Goal: Task Accomplishment & Management: Complete application form

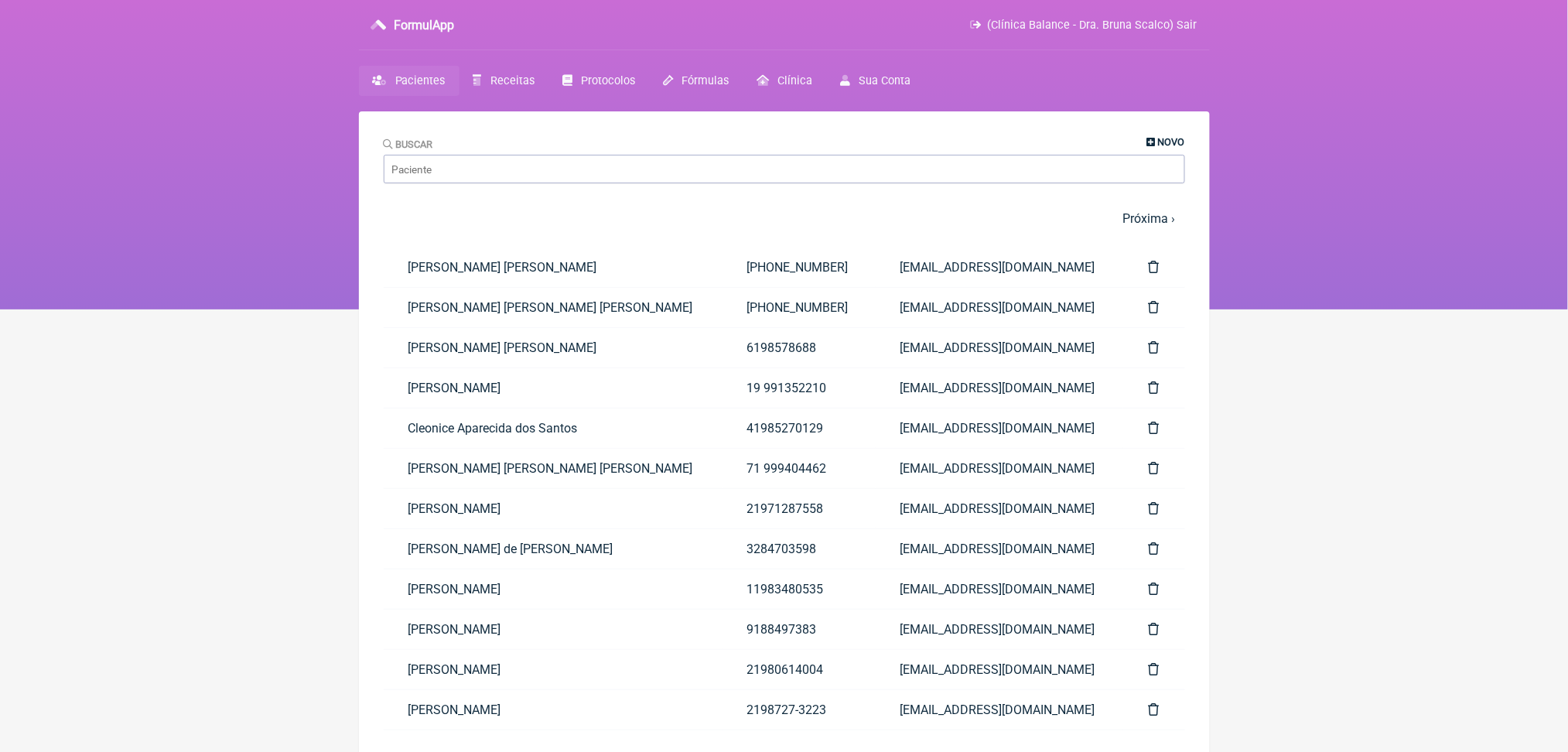
click at [1147, 146] on icon at bounding box center [1151, 142] width 9 height 10
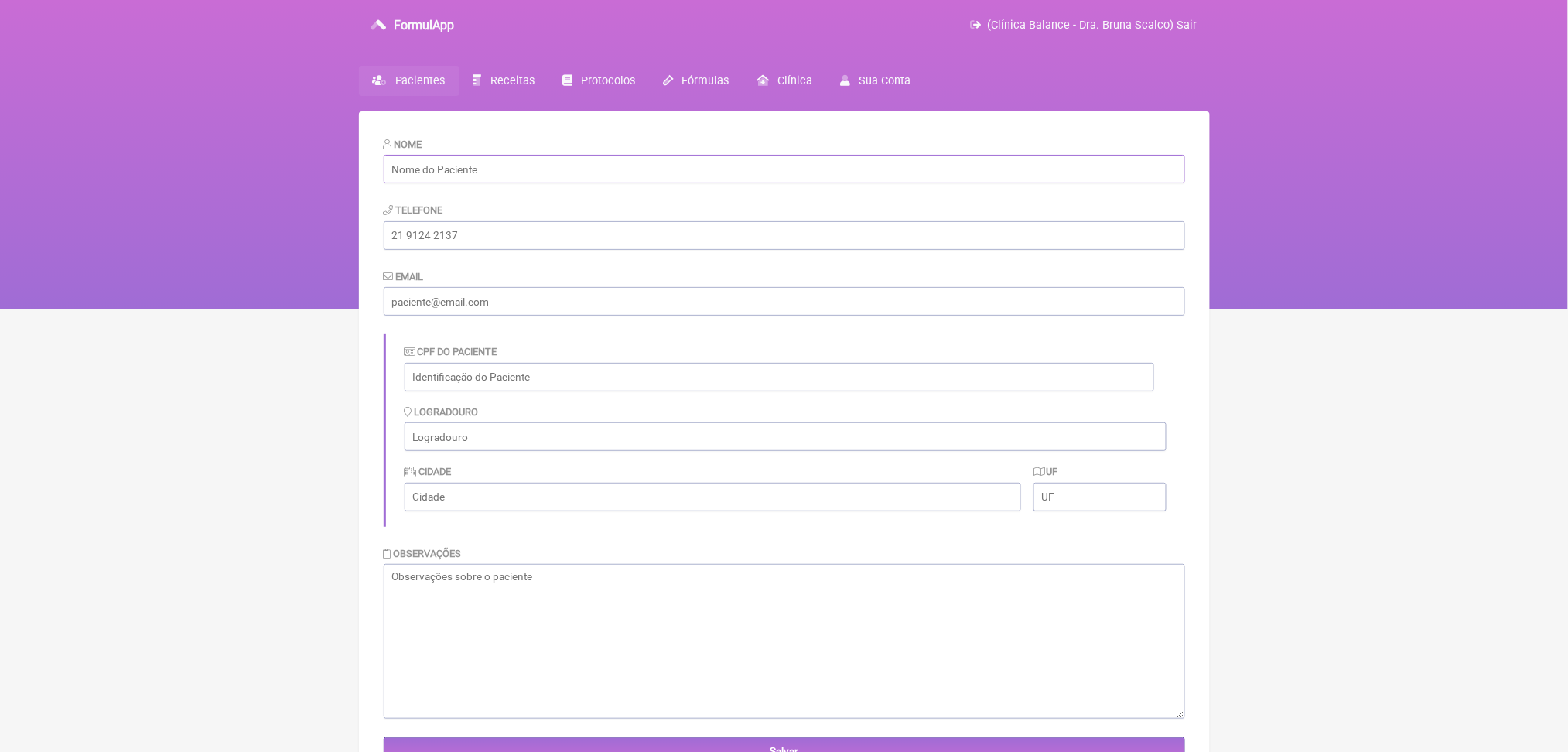
click at [650, 183] on input "text" at bounding box center [784, 169] width 801 height 28
paste input "[PERSON_NAME] [PERSON_NAME]"
type input "[PERSON_NAME] [PERSON_NAME]"
click at [435, 250] on input "tel" at bounding box center [784, 235] width 801 height 28
paste input "[PHONE_NUMBER]"
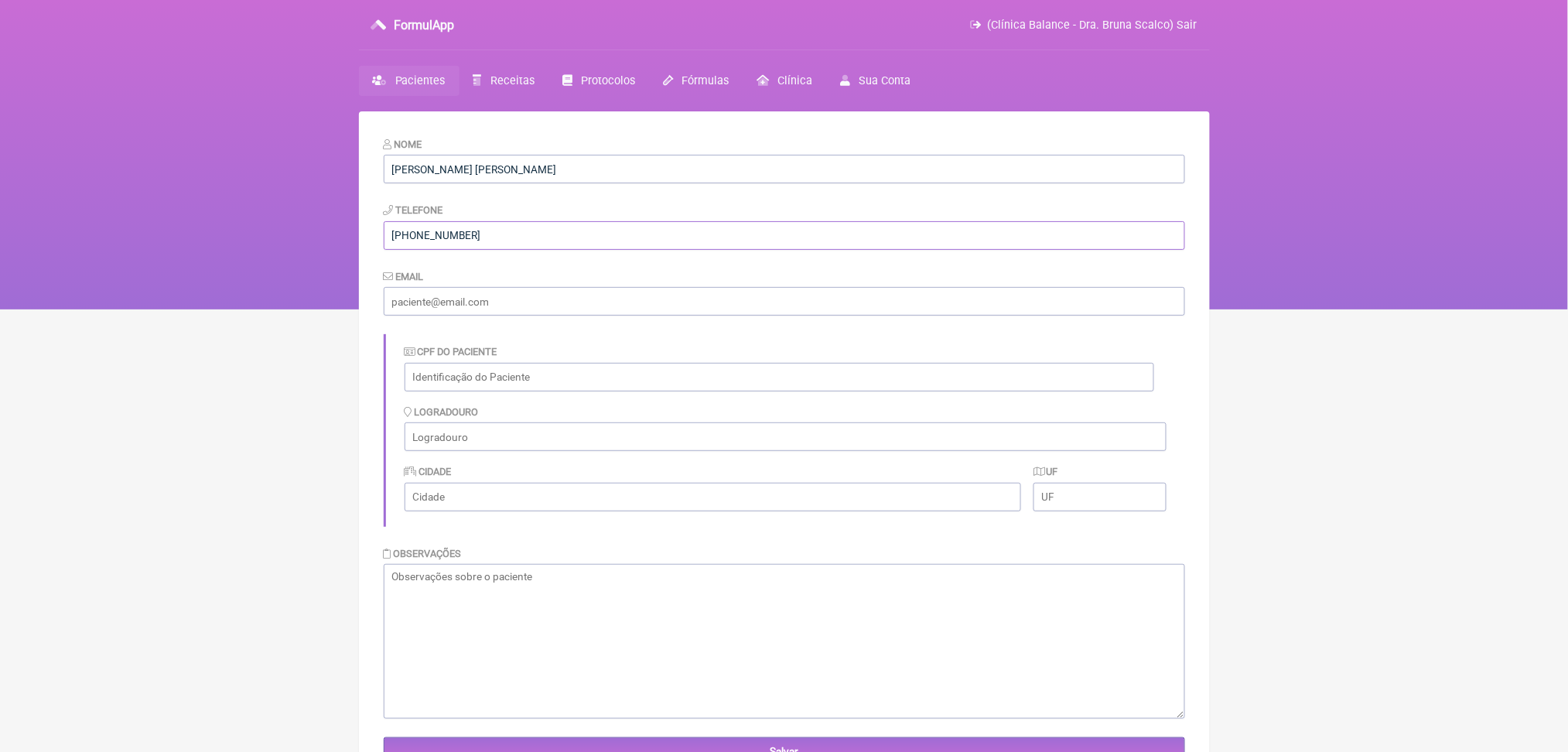
type input "[PHONE_NUMBER]"
click at [412, 316] on input "email" at bounding box center [784, 301] width 801 height 28
paste input "[EMAIL_ADDRESS][DOMAIN_NAME]"
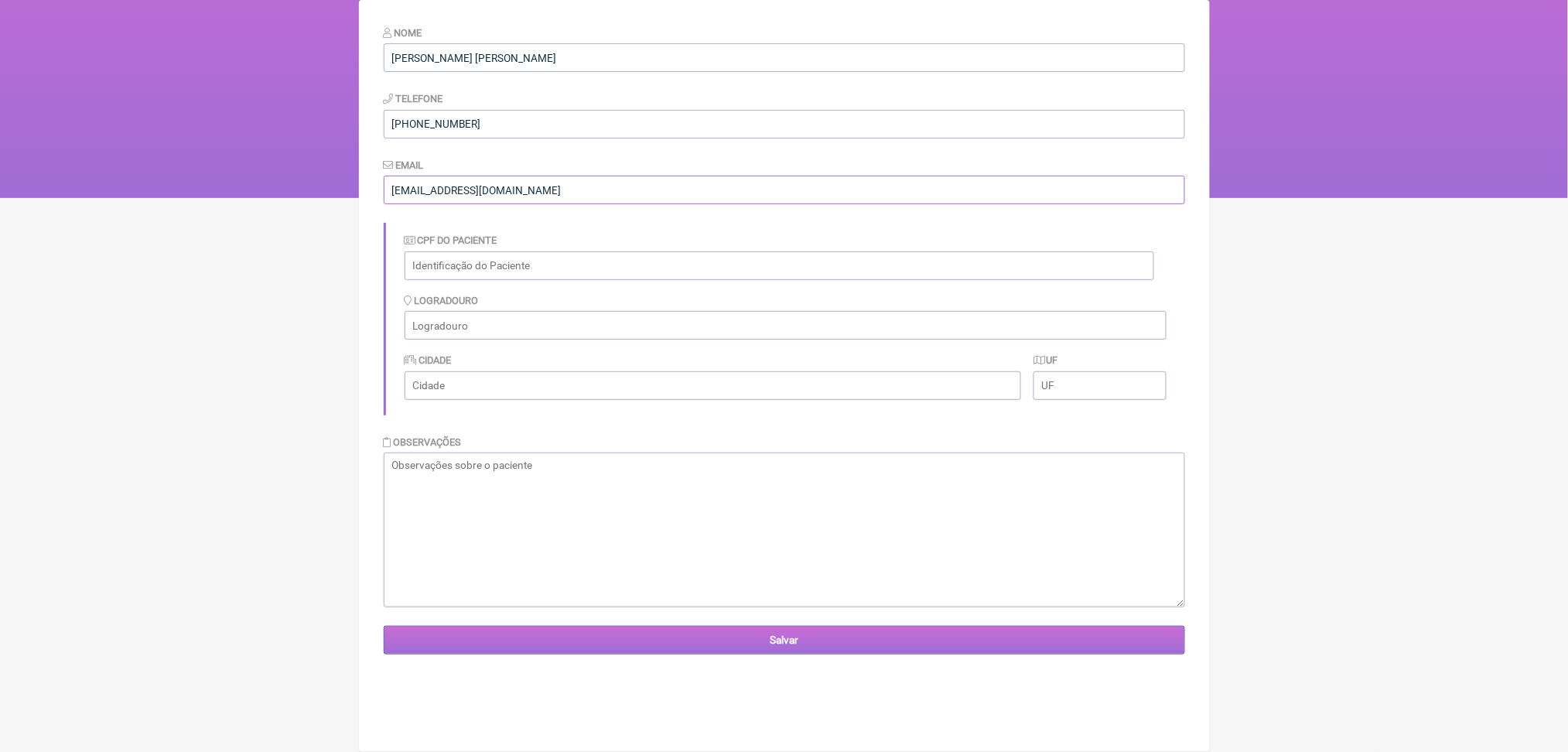
type input "[EMAIL_ADDRESS][DOMAIN_NAME]"
click at [814, 655] on input "Salvar" at bounding box center [784, 641] width 801 height 28
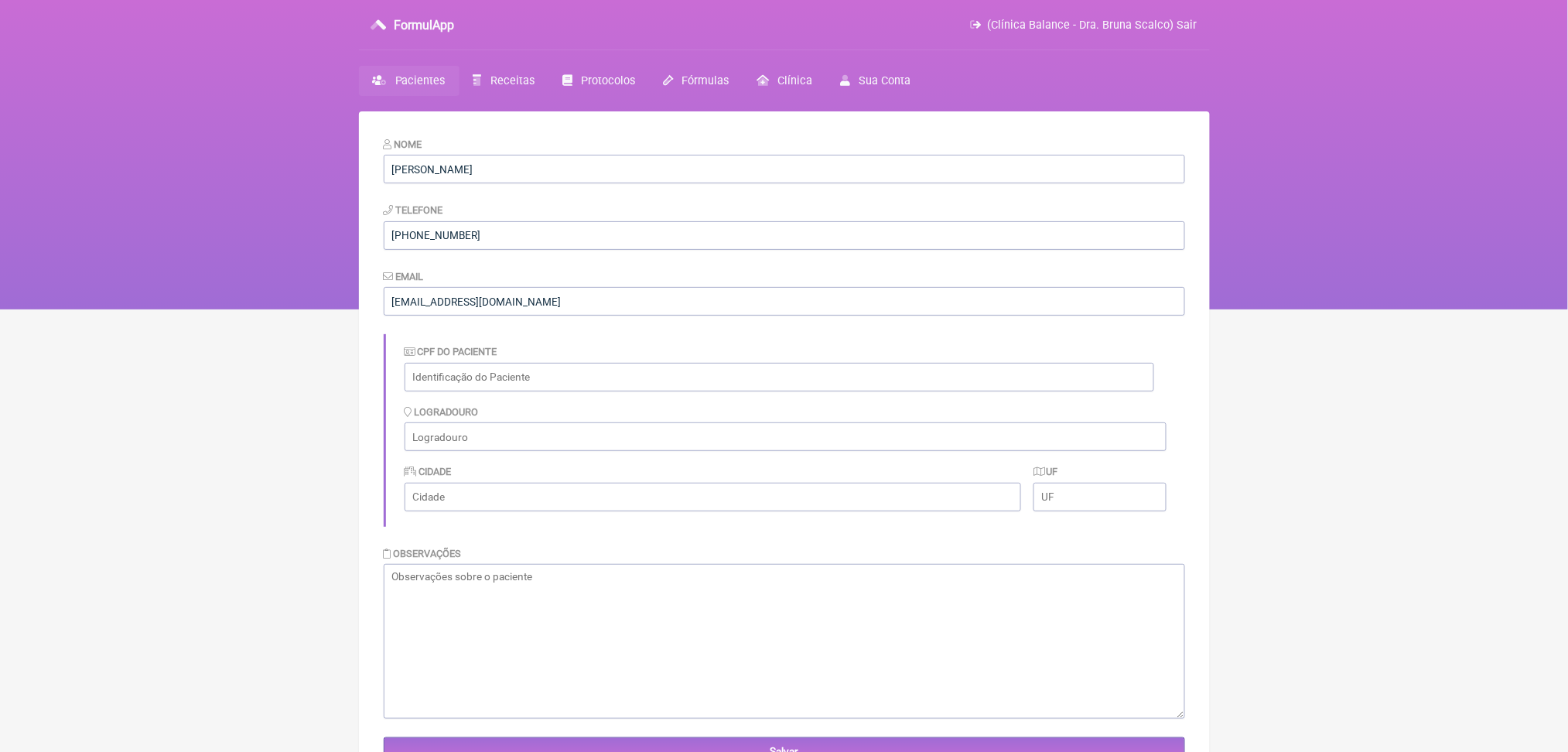
click at [442, 88] on span "Pacientes" at bounding box center [420, 81] width 50 height 13
